Goal: Information Seeking & Learning: Learn about a topic

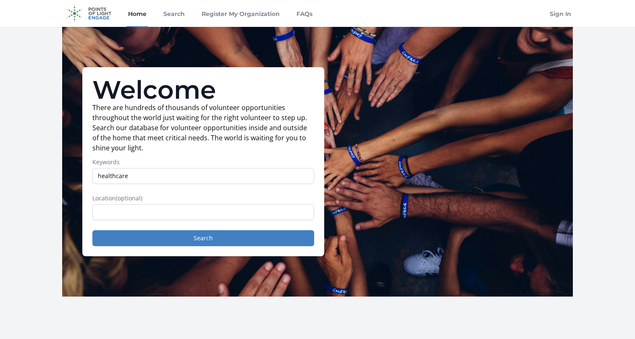
type input "healthcare"
click at [203, 211] on input "text" at bounding box center [203, 212] width 222 height 16
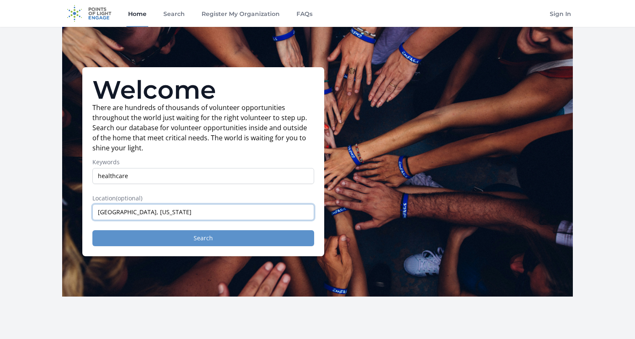
type input "[GEOGRAPHIC_DATA], [US_STATE]"
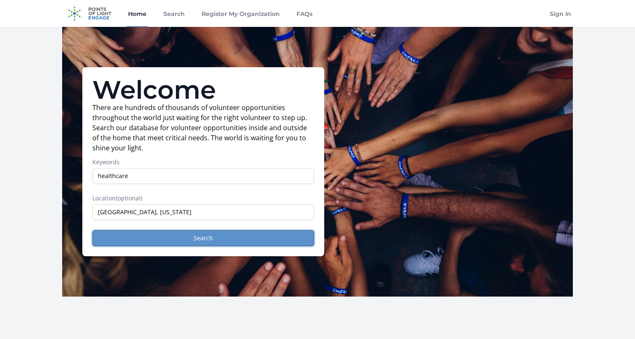
click at [191, 238] on button "Search" at bounding box center [203, 238] width 222 height 16
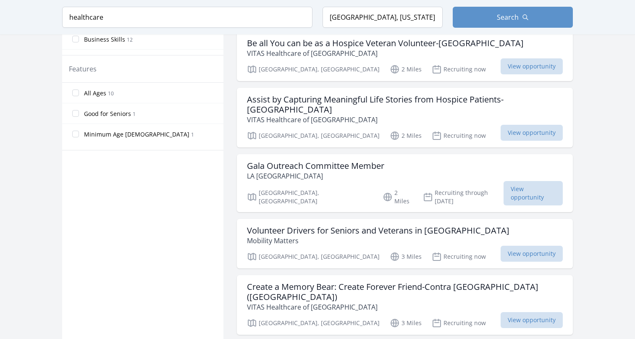
scroll to position [460, 0]
